Goal: Task Accomplishment & Management: Complete application form

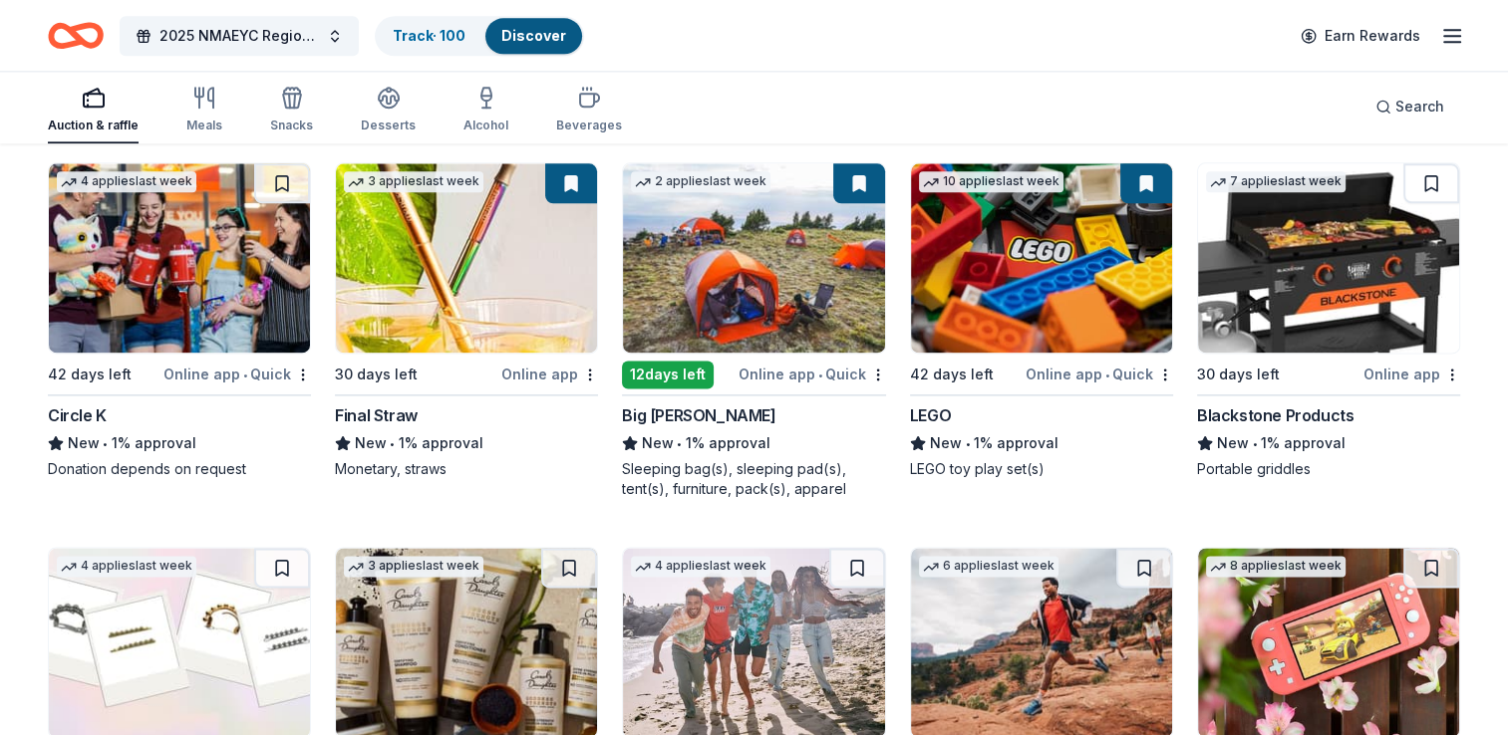
scroll to position [10006, 0]
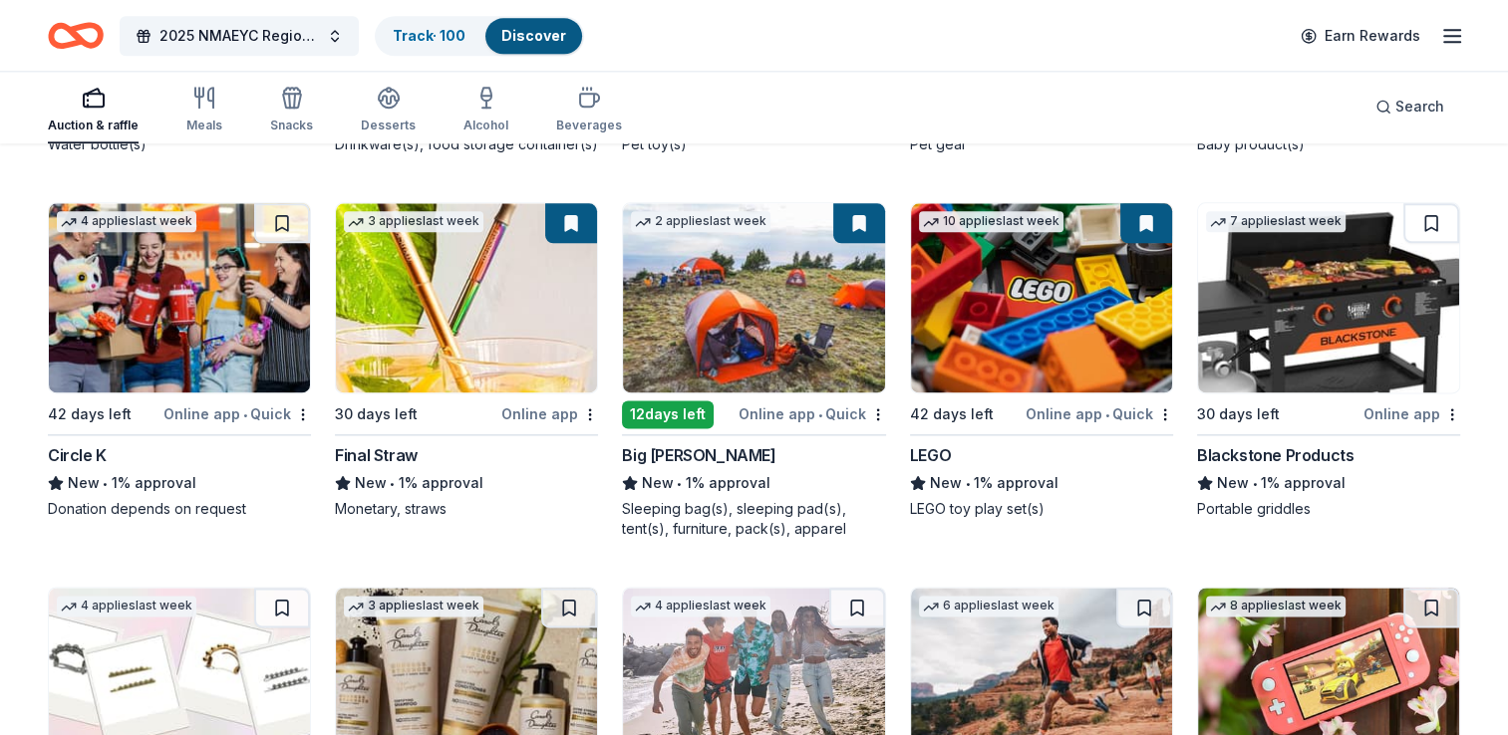
click at [1248, 467] on div "Blackstone Products" at bounding box center [1275, 455] width 156 height 24
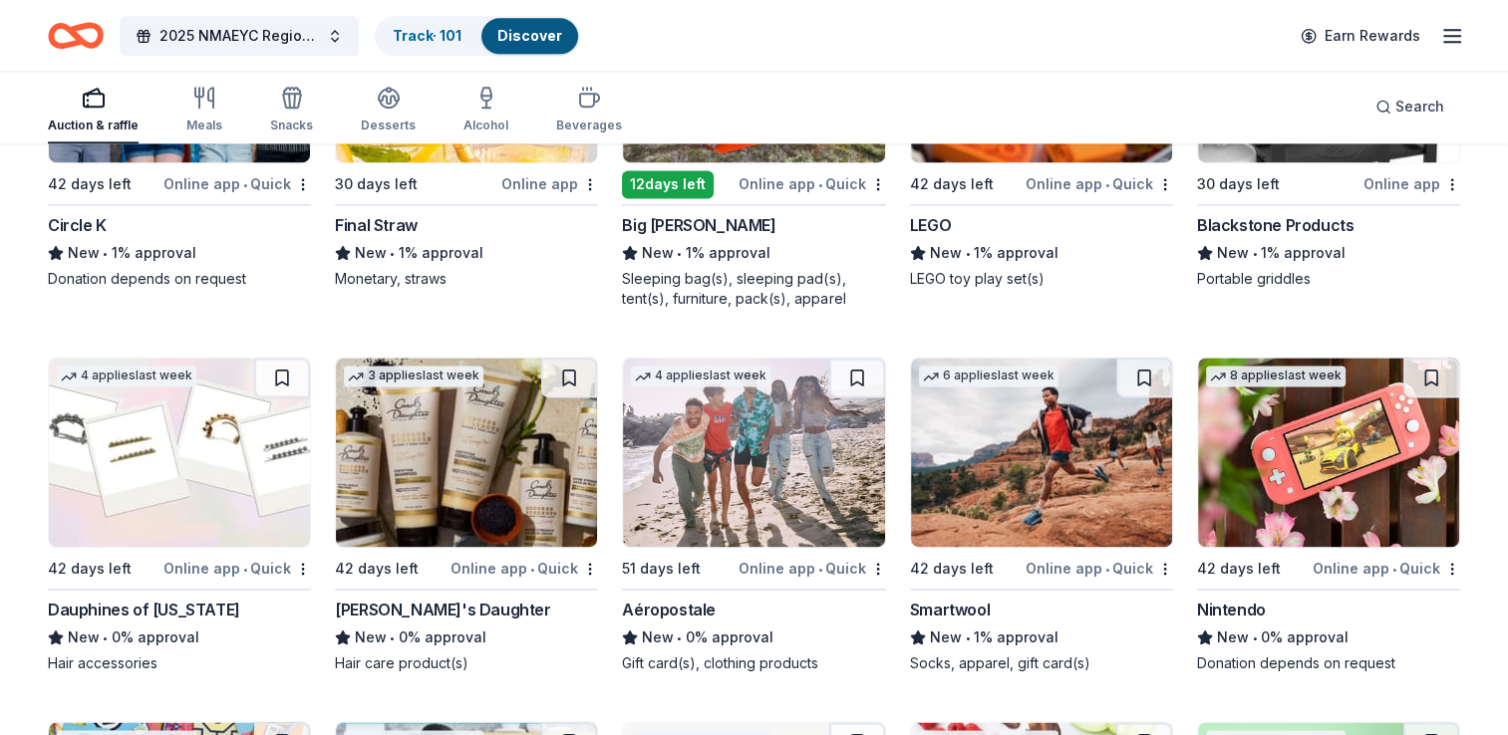
scroll to position [10292, 0]
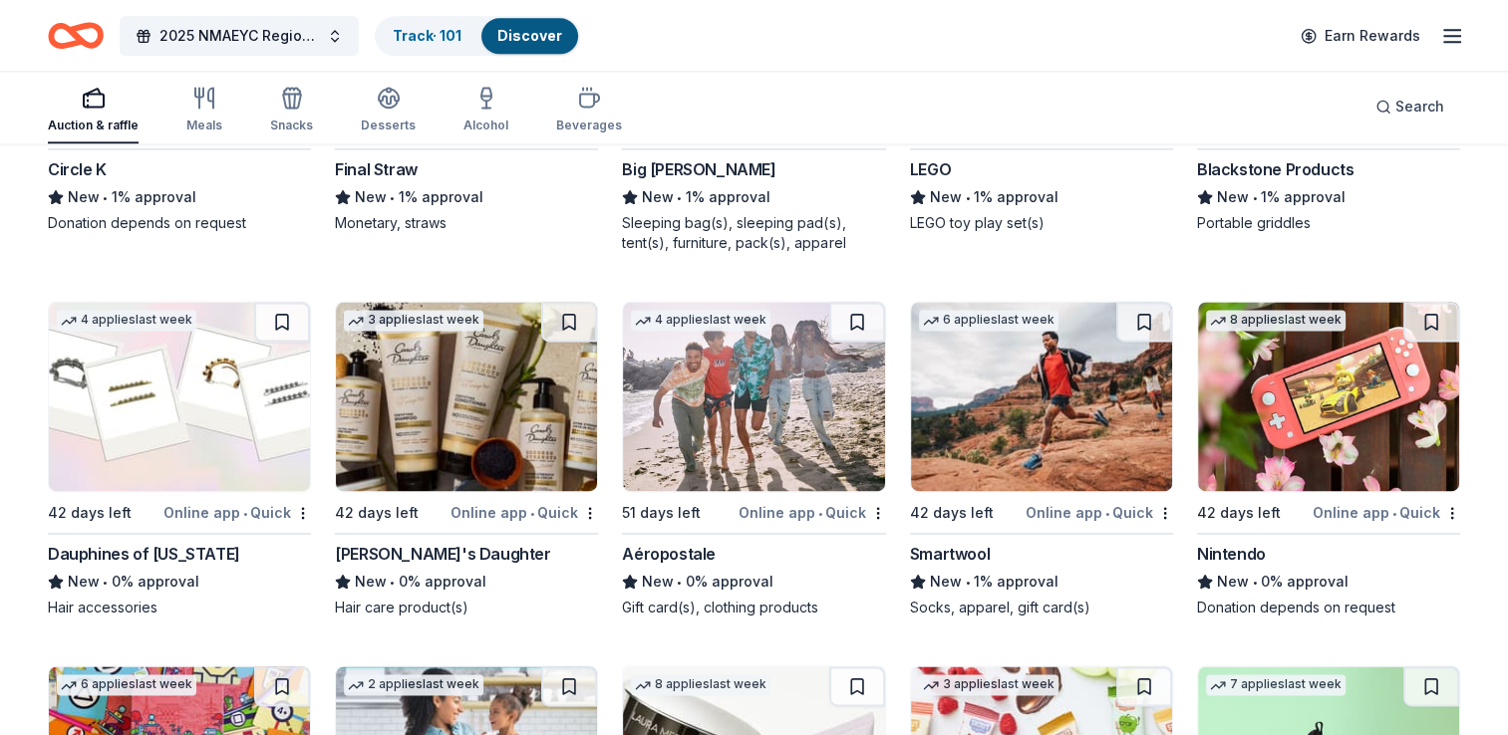
click at [209, 469] on img at bounding box center [179, 396] width 261 height 189
click at [453, 404] on img at bounding box center [466, 396] width 261 height 189
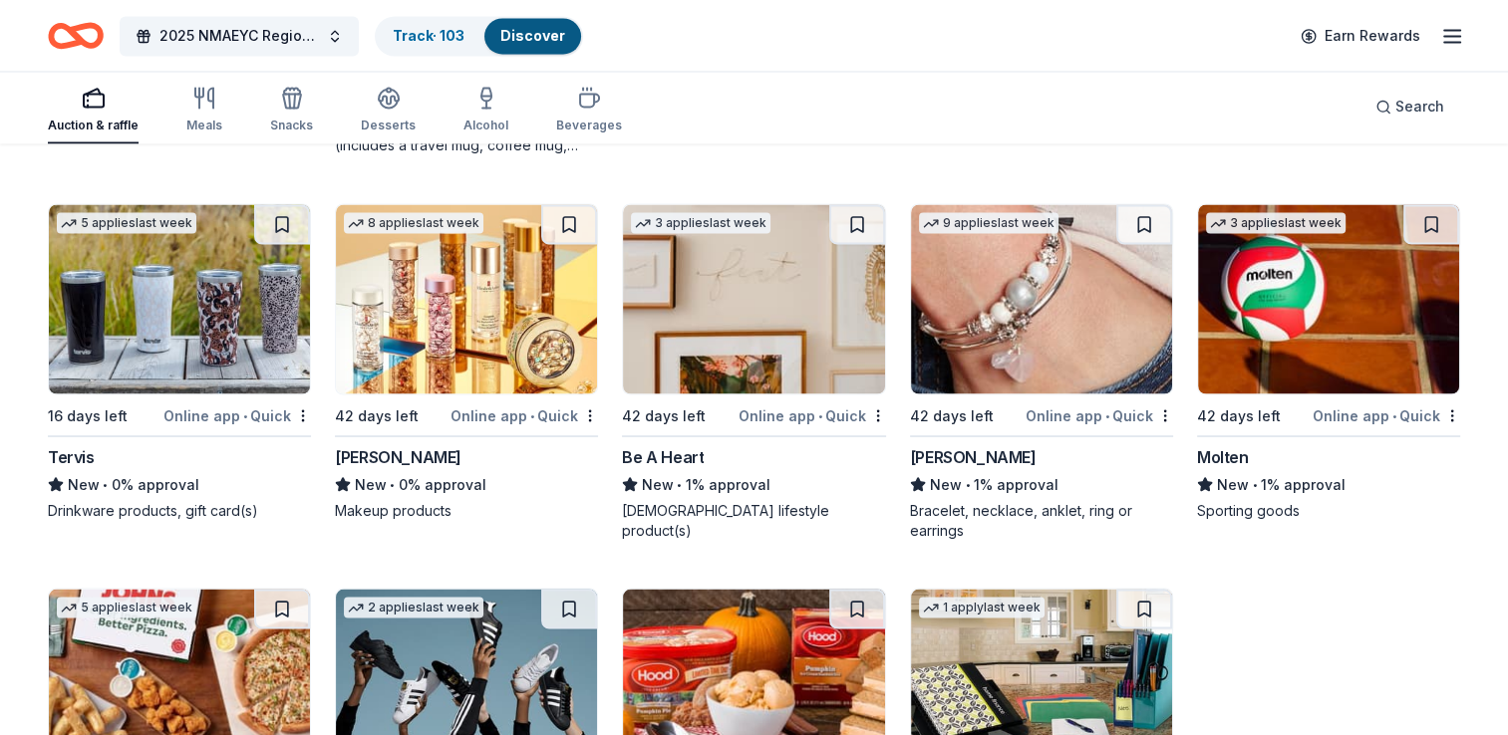
scroll to position [11167, 0]
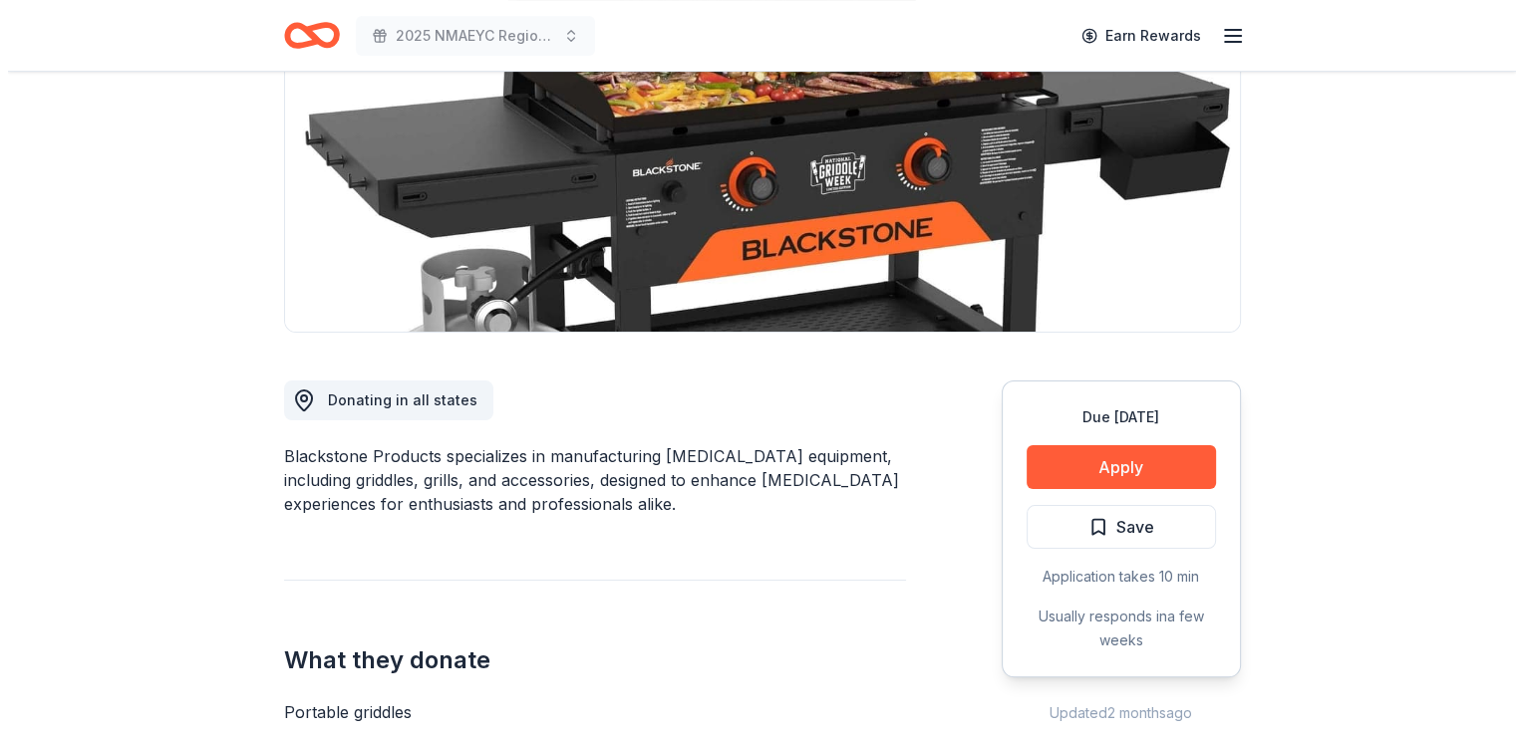
scroll to position [287, 0]
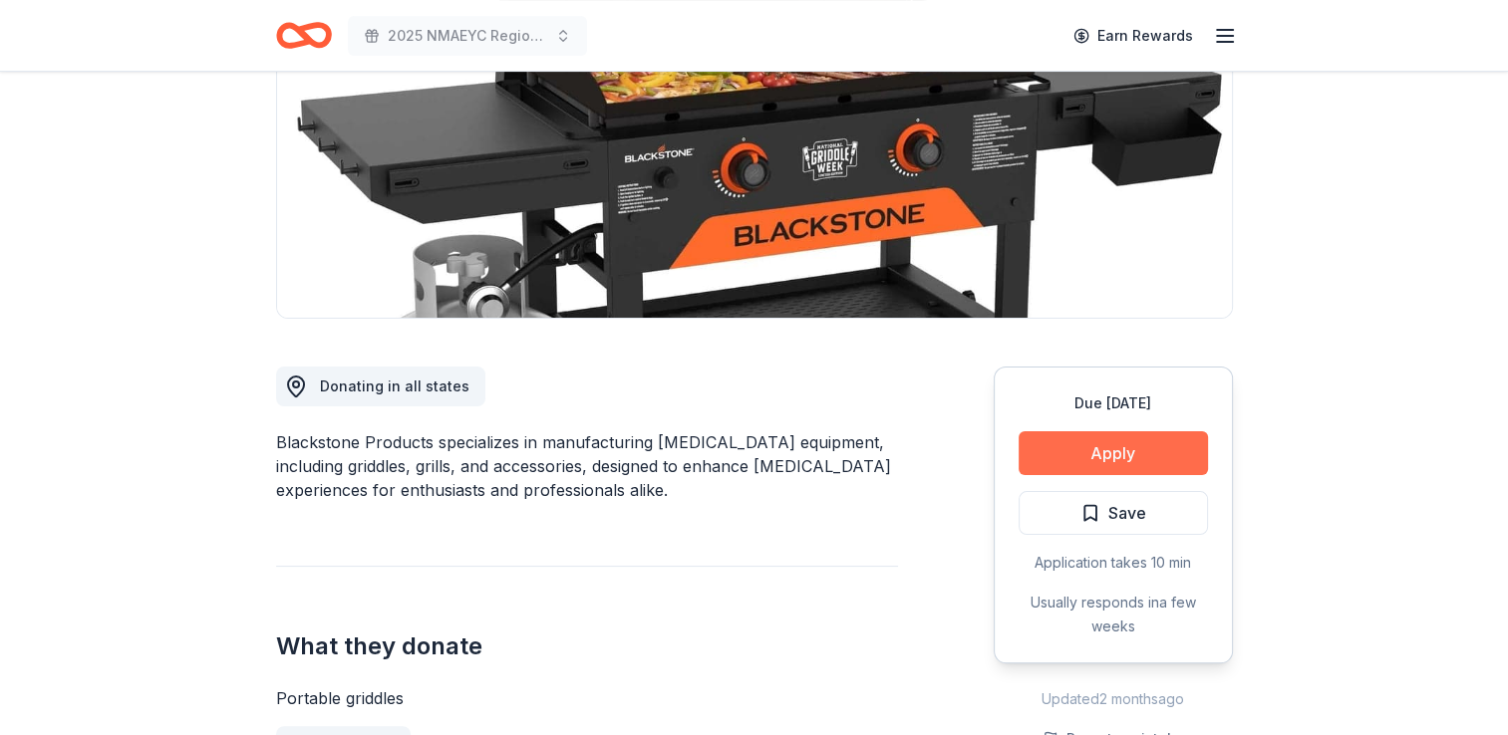
click at [1099, 453] on button "Apply" at bounding box center [1112, 453] width 189 height 44
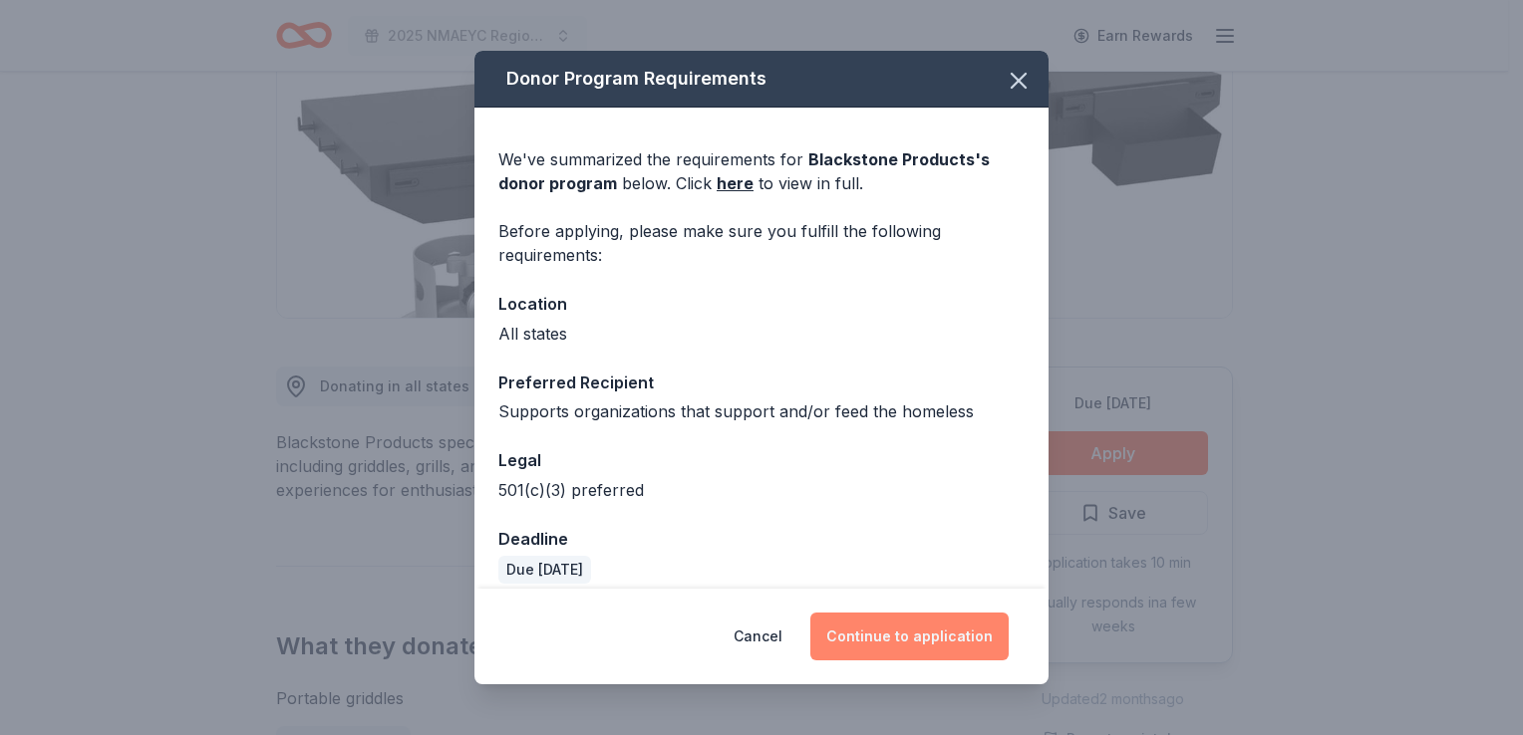
click at [880, 638] on button "Continue to application" at bounding box center [909, 637] width 198 height 48
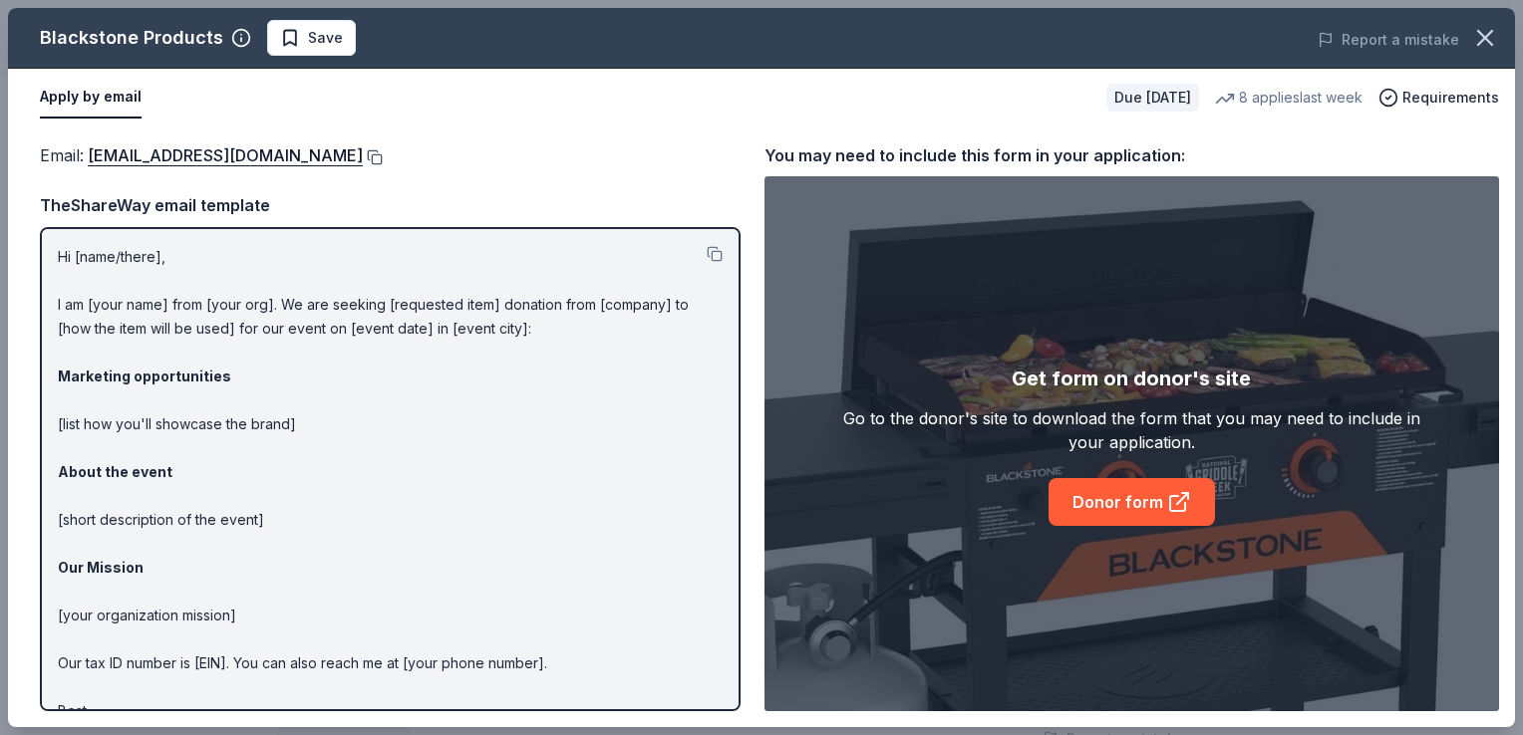
click at [381, 153] on button at bounding box center [373, 157] width 20 height 16
click at [308, 37] on span "Save" at bounding box center [325, 38] width 35 height 24
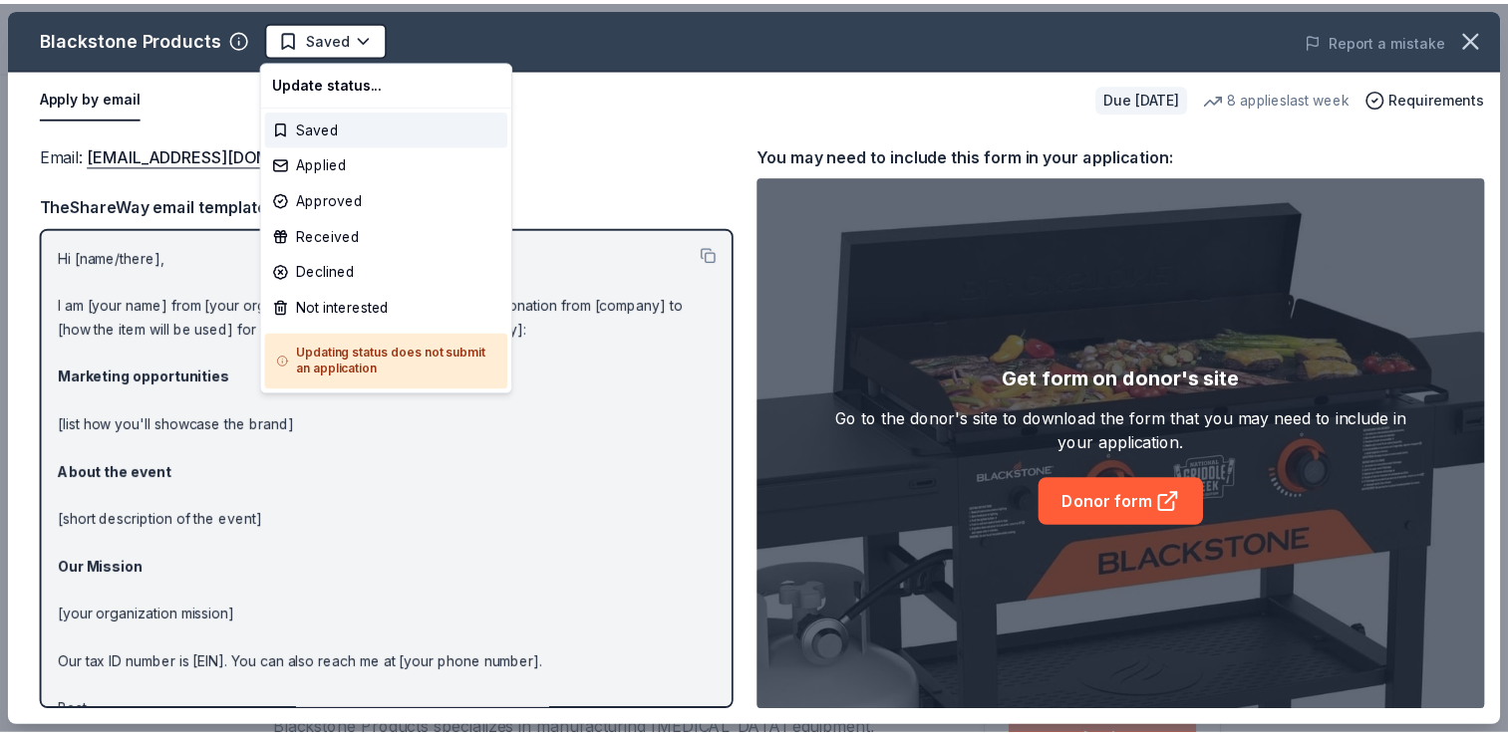
scroll to position [0, 0]
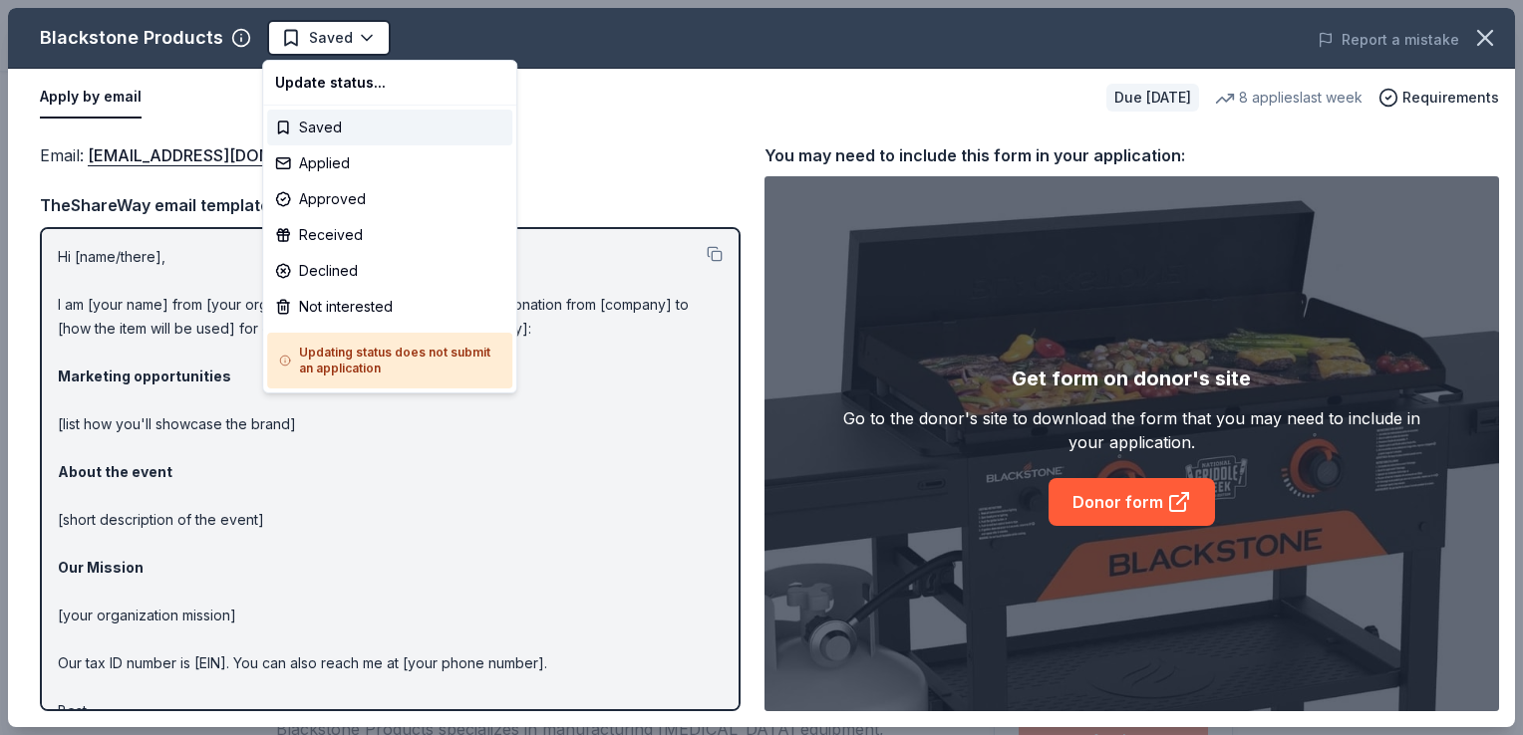
click at [304, 37] on html "2025 NMAEYC Regional Conference Saved Apply Due in 30 days Share Blackstone Pro…" at bounding box center [761, 367] width 1523 height 735
click at [316, 158] on div "Applied" at bounding box center [389, 163] width 245 height 36
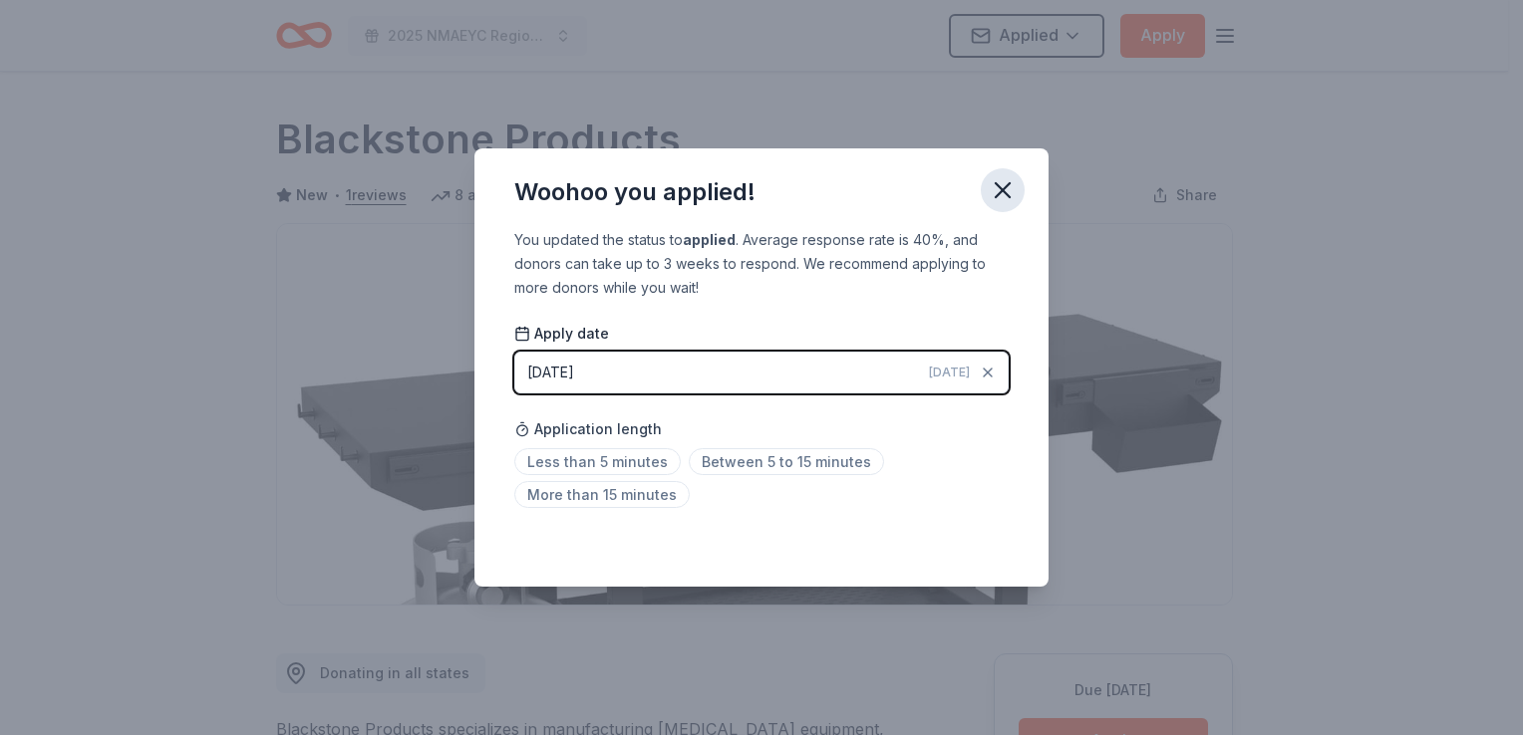
click at [994, 191] on icon "button" at bounding box center [1003, 190] width 28 height 28
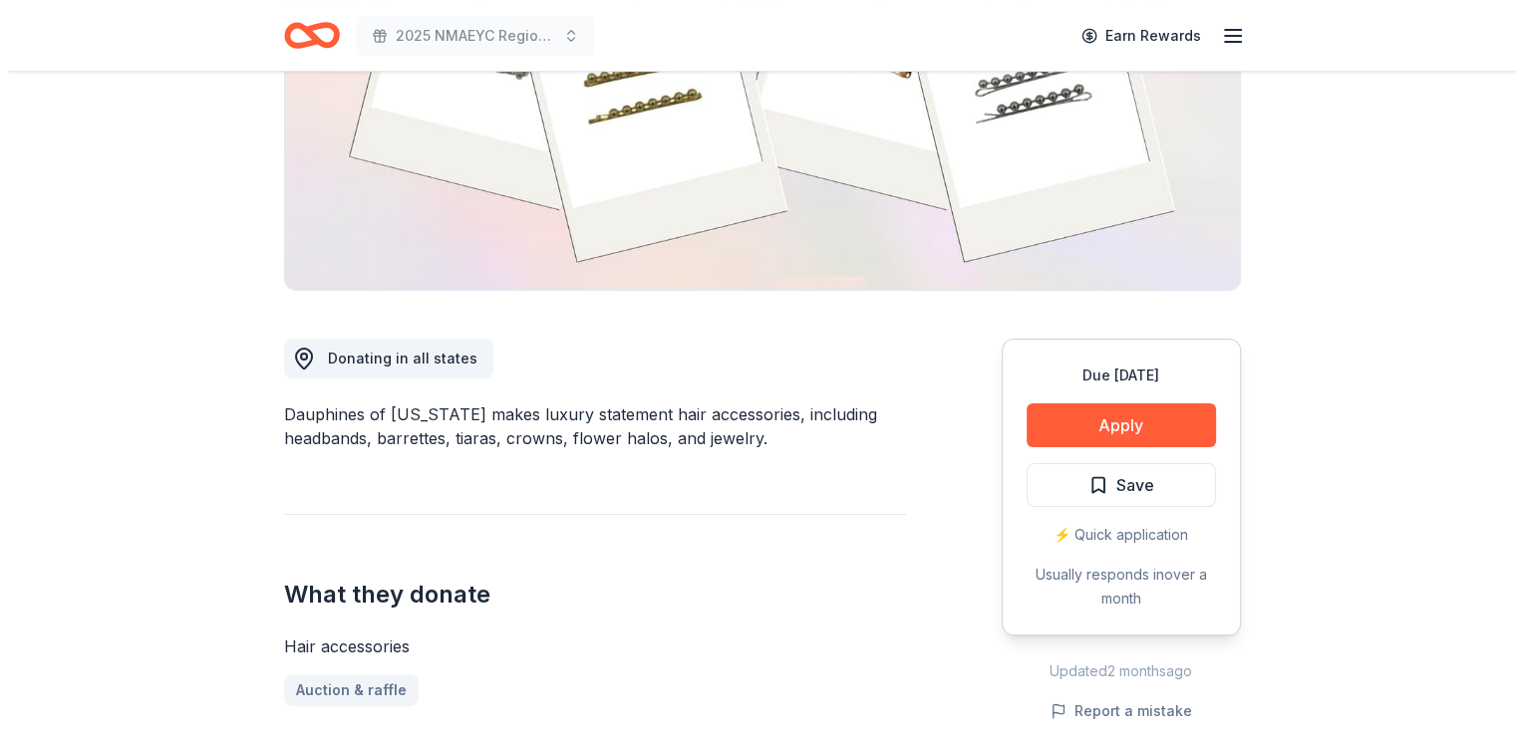
scroll to position [335, 0]
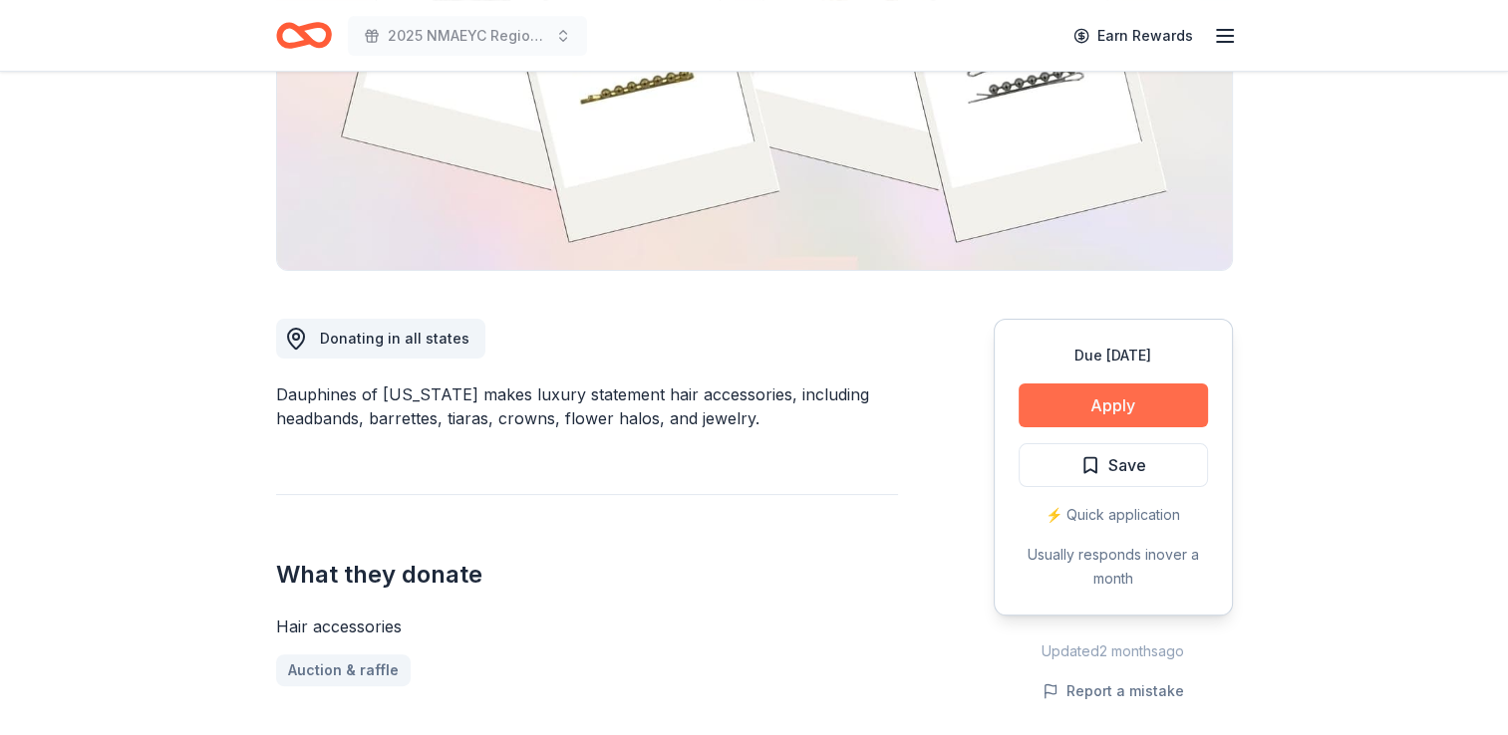
click at [1075, 405] on button "Apply" at bounding box center [1112, 406] width 189 height 44
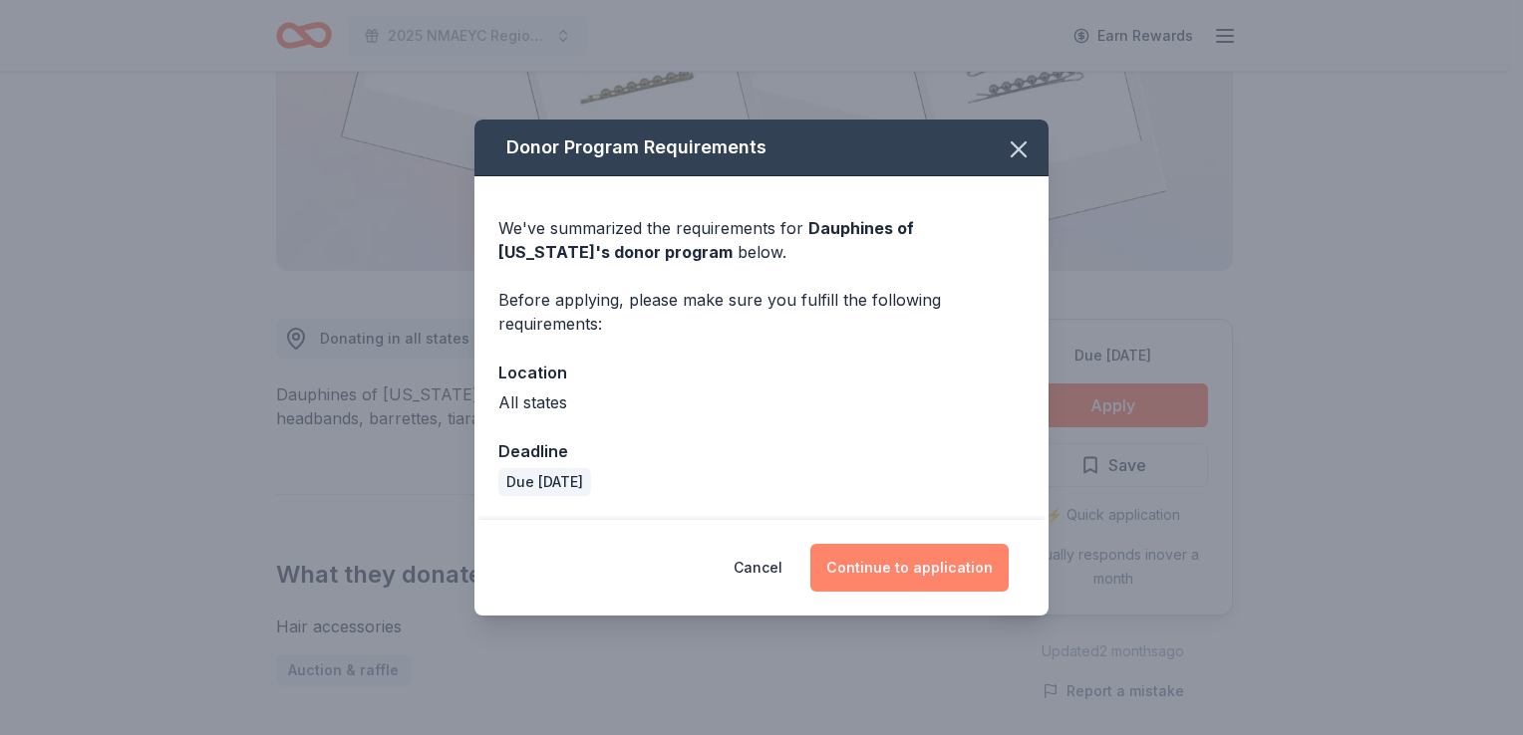
click at [900, 565] on button "Continue to application" at bounding box center [909, 568] width 198 height 48
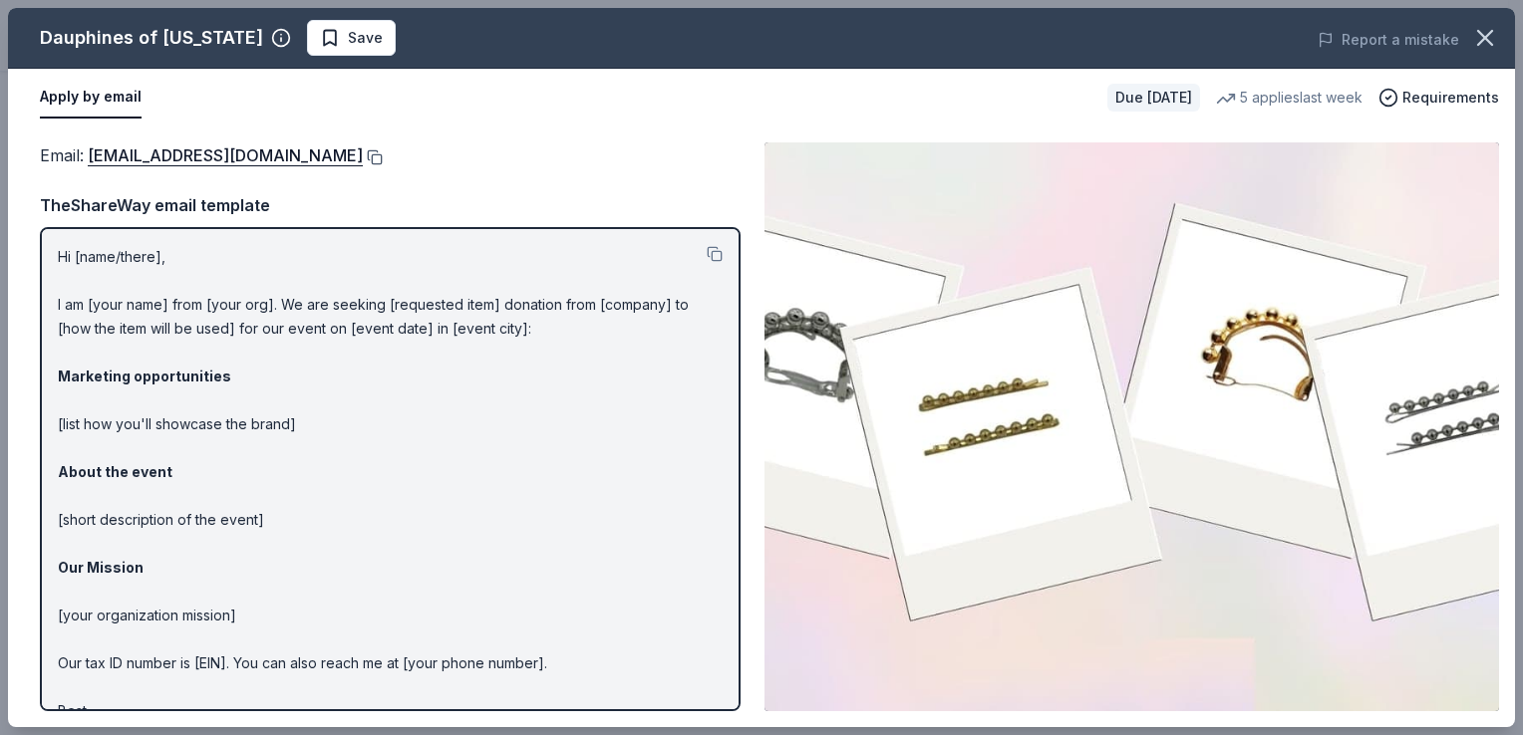
click at [383, 156] on button at bounding box center [373, 157] width 20 height 16
click at [348, 43] on span "Save" at bounding box center [365, 38] width 35 height 24
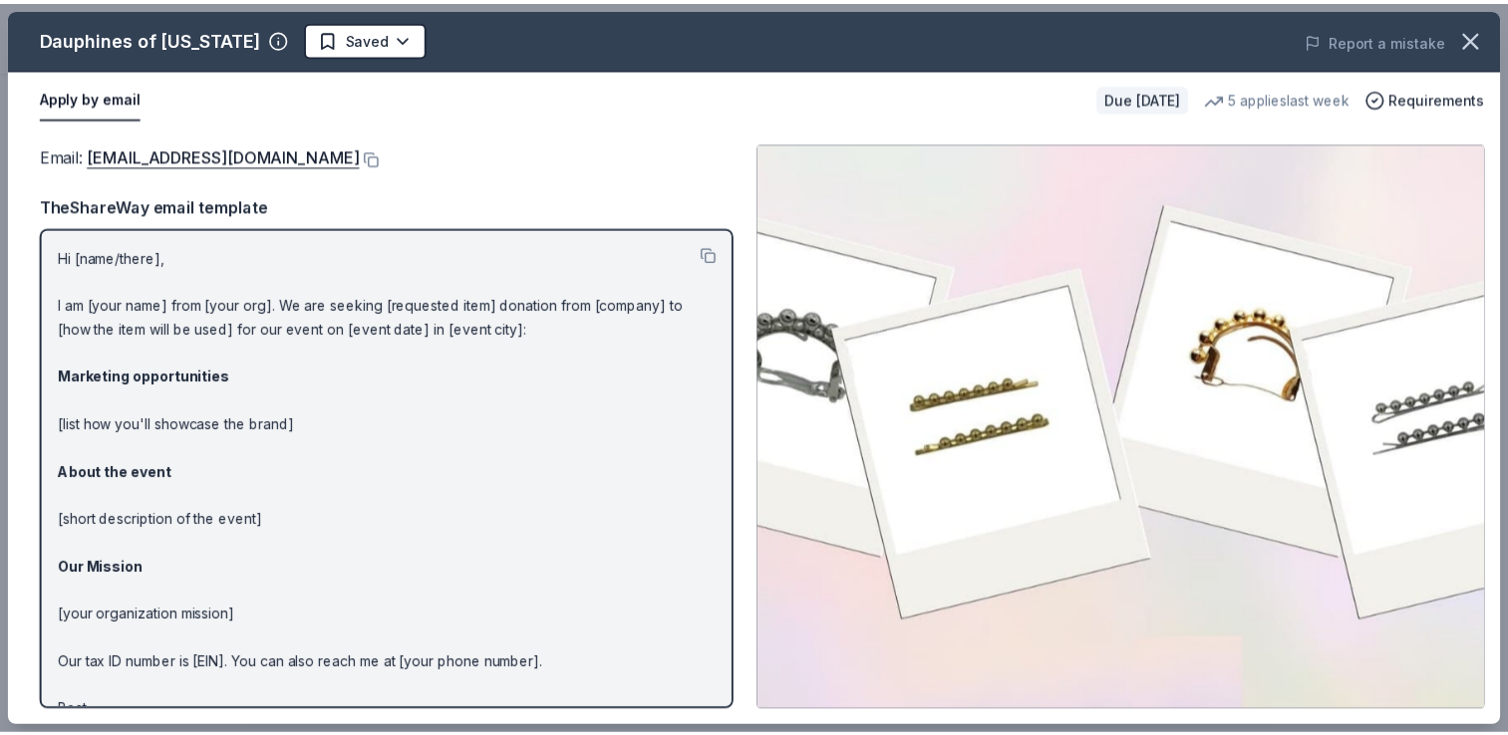
scroll to position [0, 0]
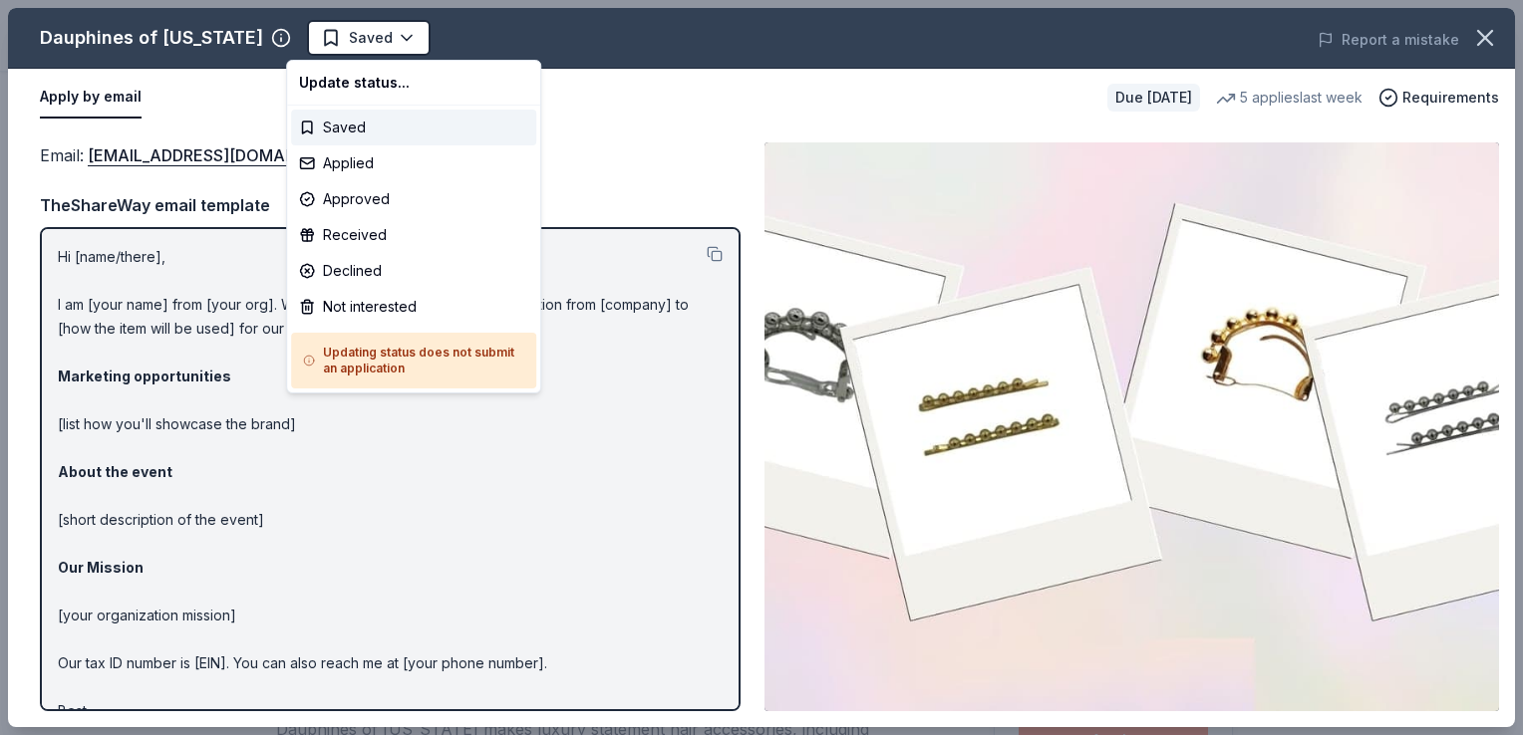
click at [345, 43] on html "2025 NMAEYC Regional Conference Saved Apply Due in 42 days Share Dauphines of N…" at bounding box center [761, 367] width 1523 height 735
click at [352, 158] on div "Applied" at bounding box center [413, 163] width 245 height 36
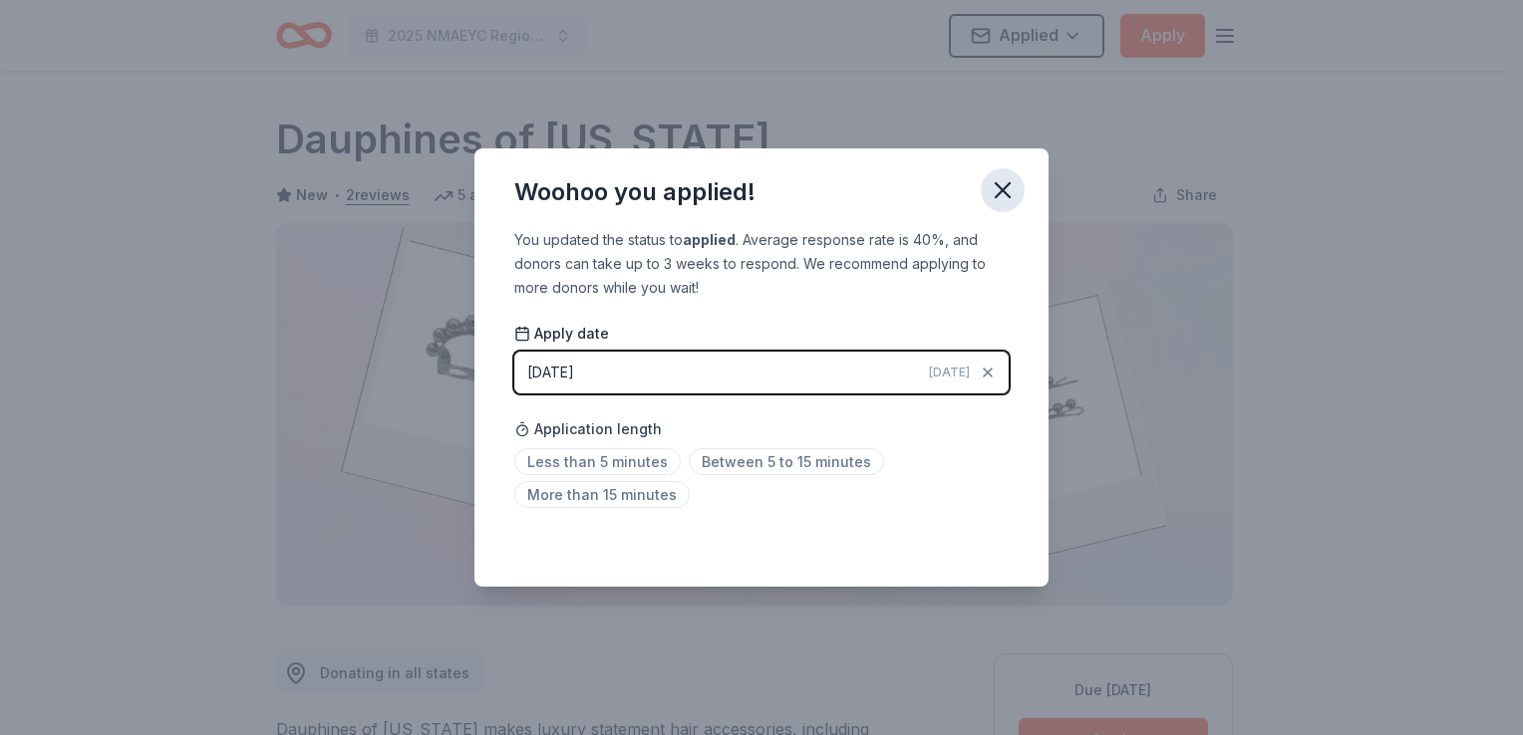
click at [997, 197] on icon "button" at bounding box center [1003, 190] width 28 height 28
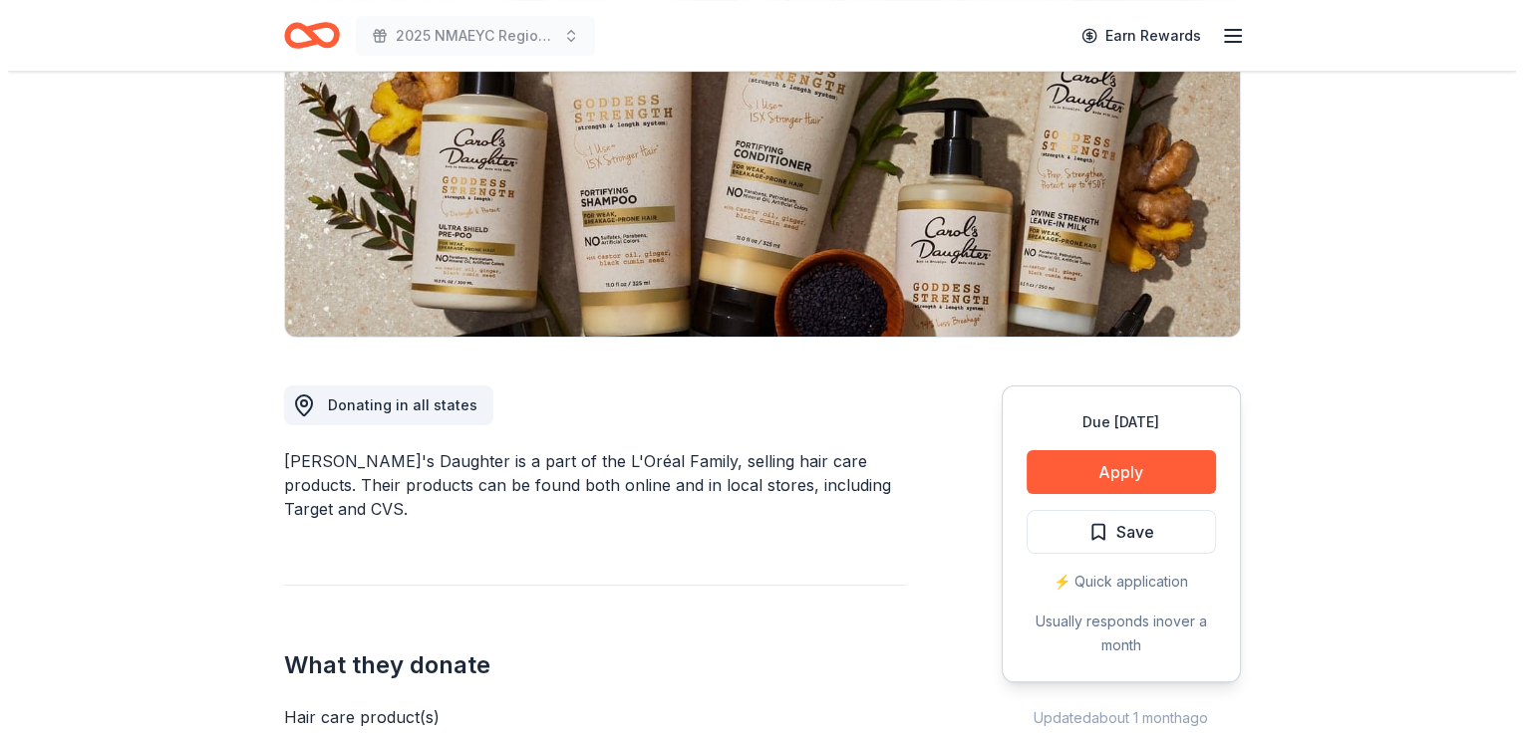
scroll to position [278, 0]
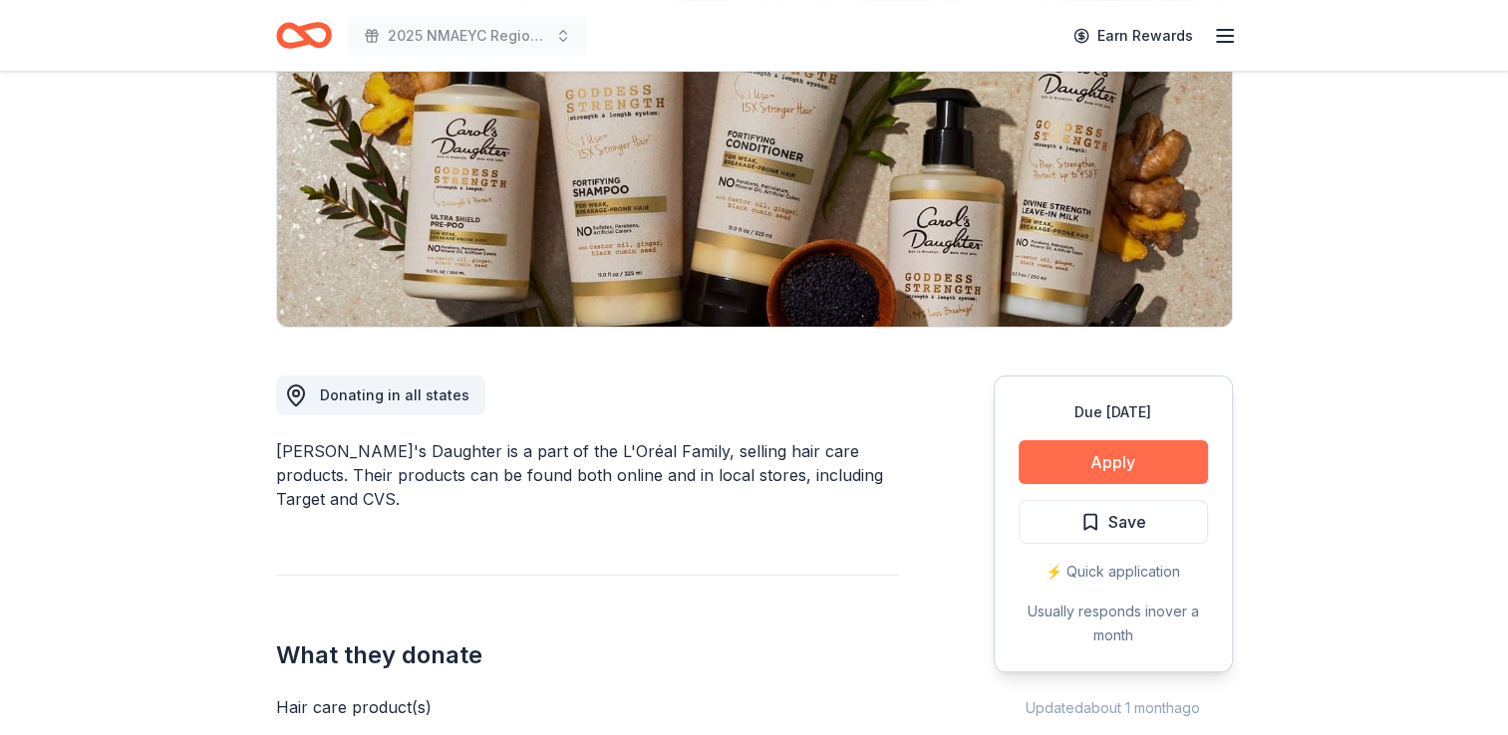
click at [1106, 451] on button "Apply" at bounding box center [1112, 462] width 189 height 44
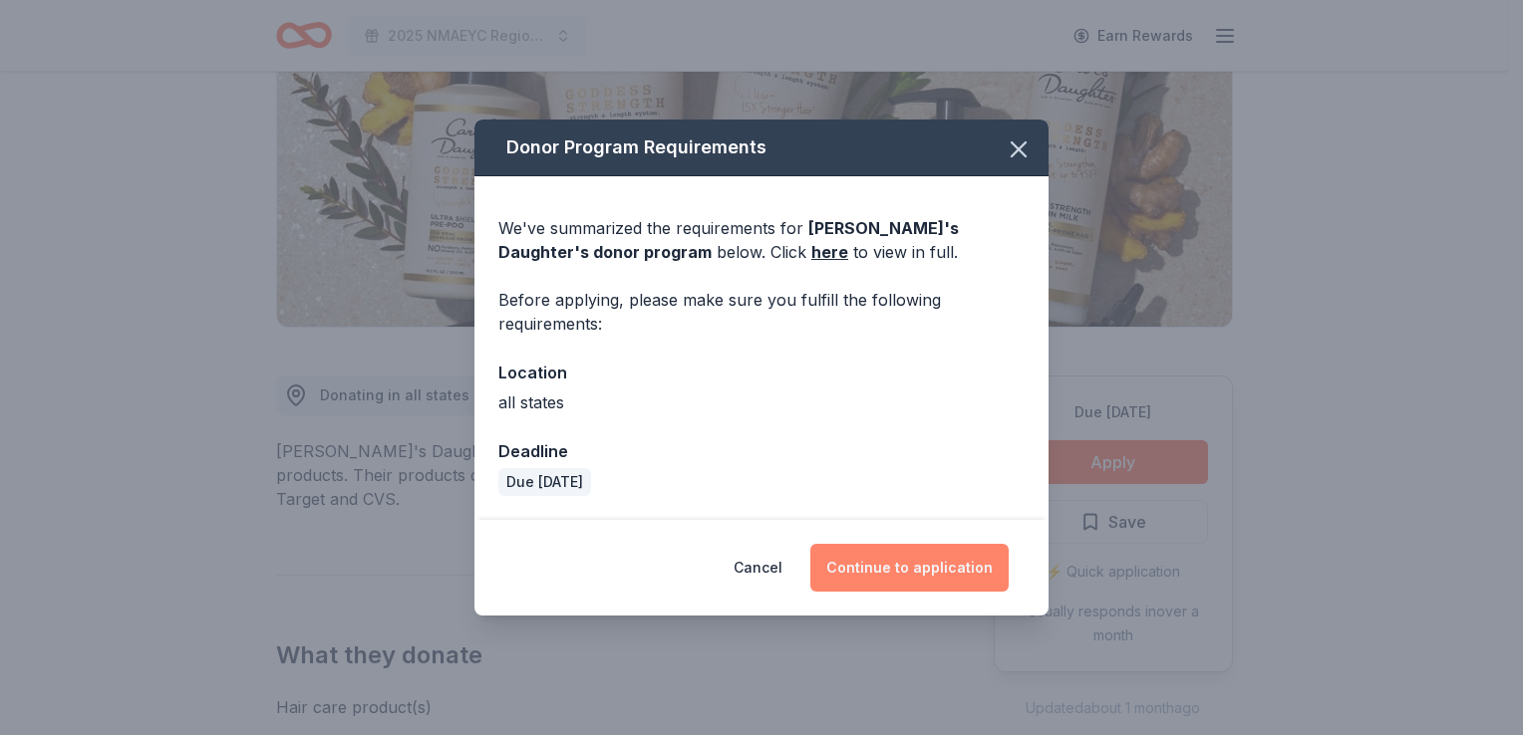
click at [909, 579] on button "Continue to application" at bounding box center [909, 568] width 198 height 48
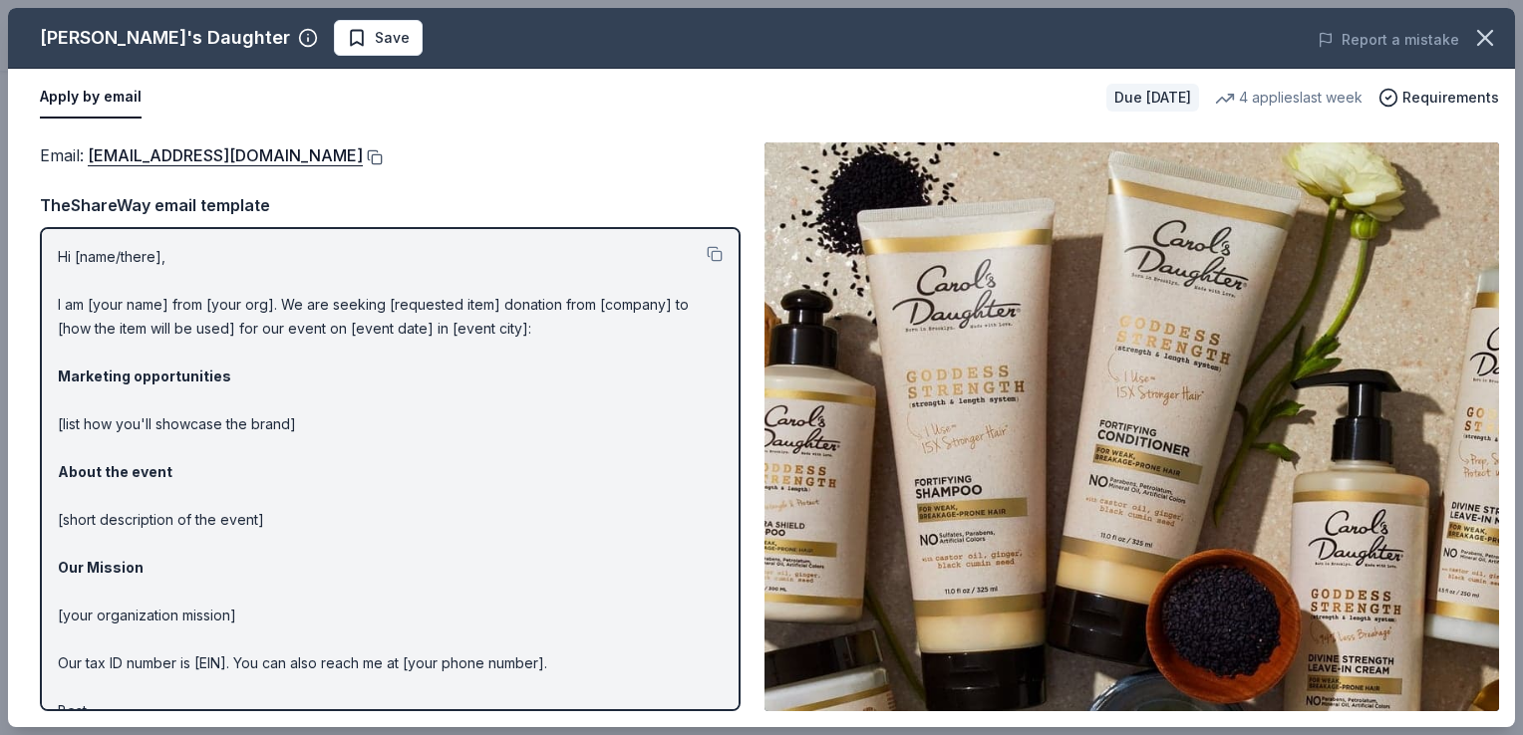
click at [375, 154] on button at bounding box center [373, 157] width 20 height 16
click at [375, 45] on span "Save" at bounding box center [392, 38] width 35 height 24
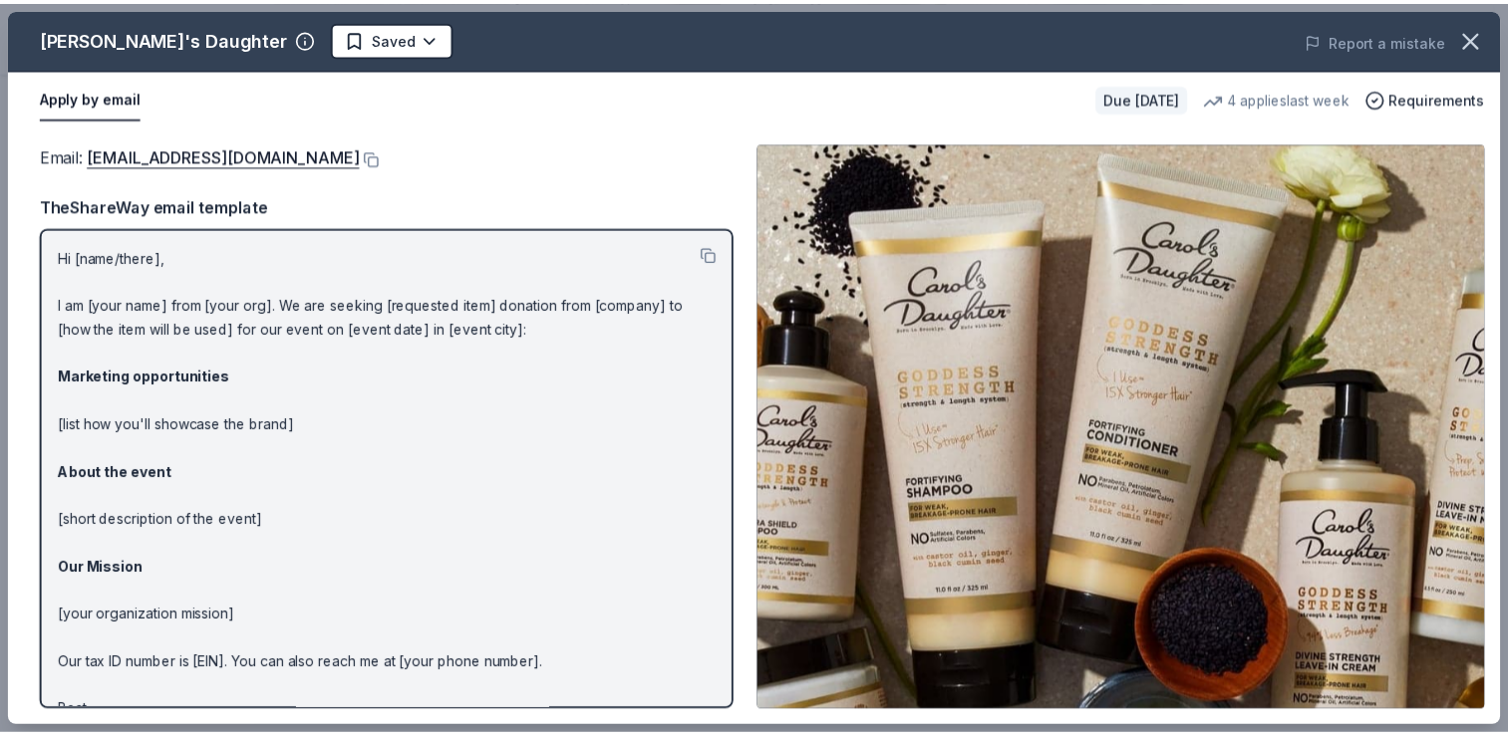
scroll to position [0, 0]
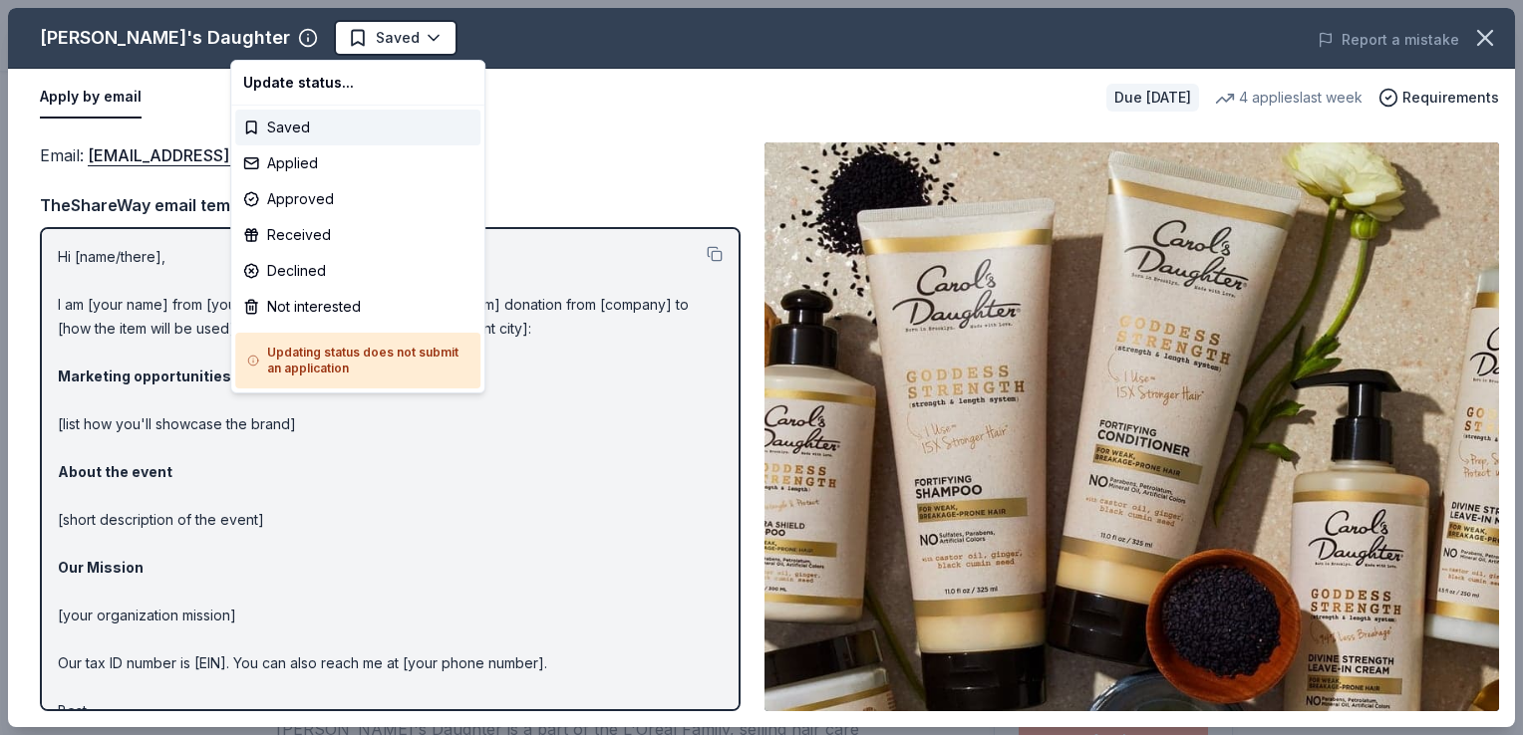
click at [289, 45] on html "2025 NMAEYC Regional Conference Saved Apply Due in 42 days Share Carol's Daught…" at bounding box center [761, 367] width 1523 height 735
click at [281, 158] on div "Applied" at bounding box center [357, 163] width 245 height 36
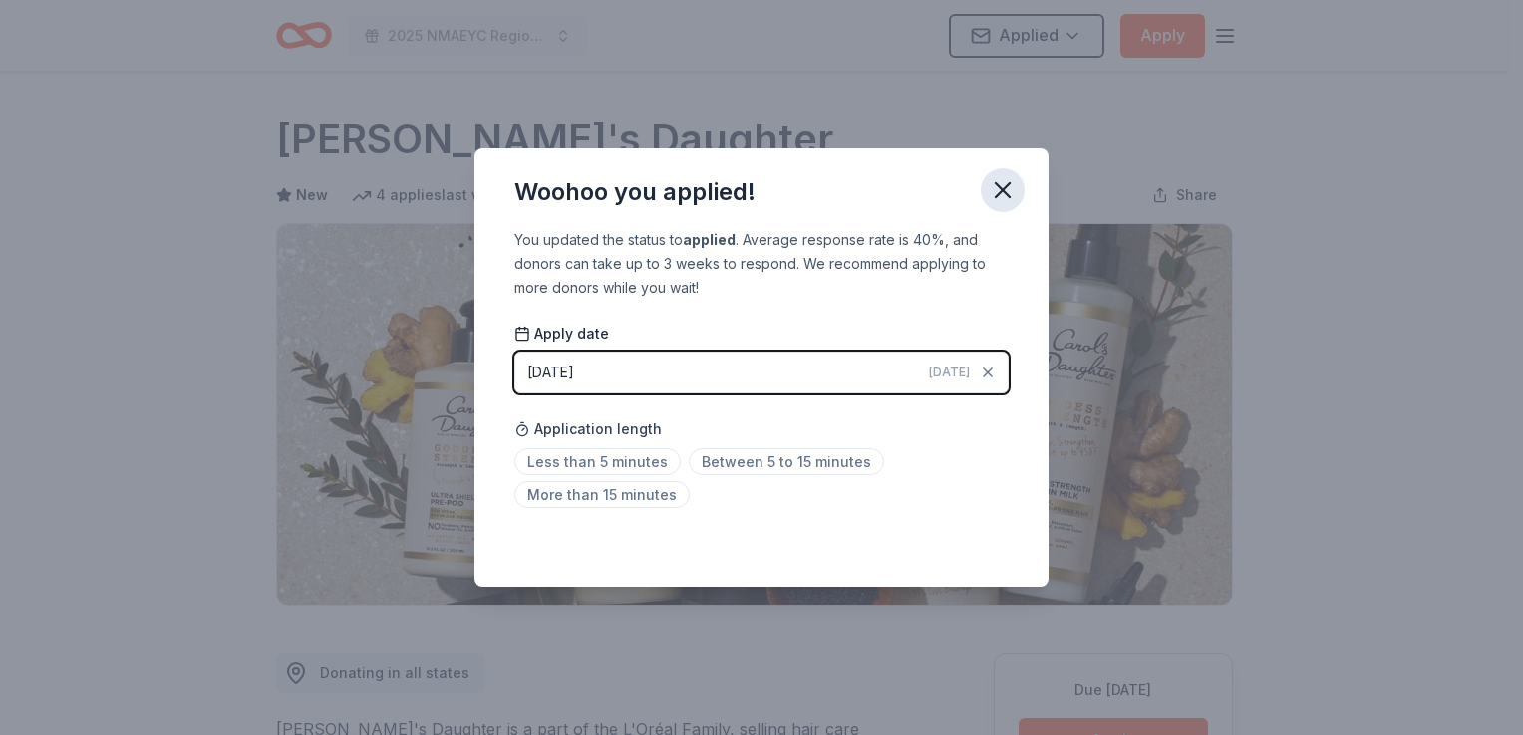
click at [994, 188] on icon "button" at bounding box center [1003, 190] width 28 height 28
